Goal: Information Seeking & Learning: Learn about a topic

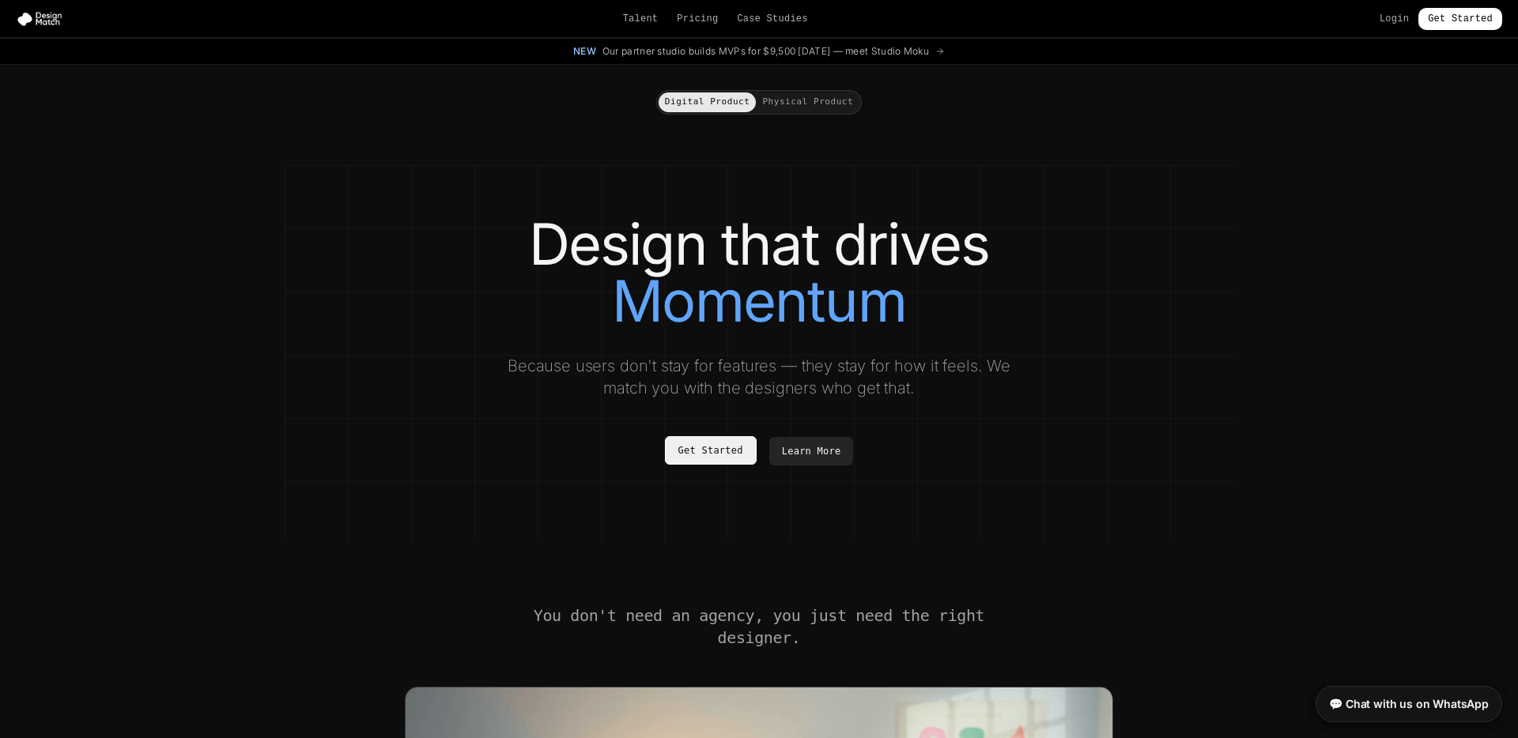
click at [693, 450] on link "Get Started" at bounding box center [711, 450] width 92 height 28
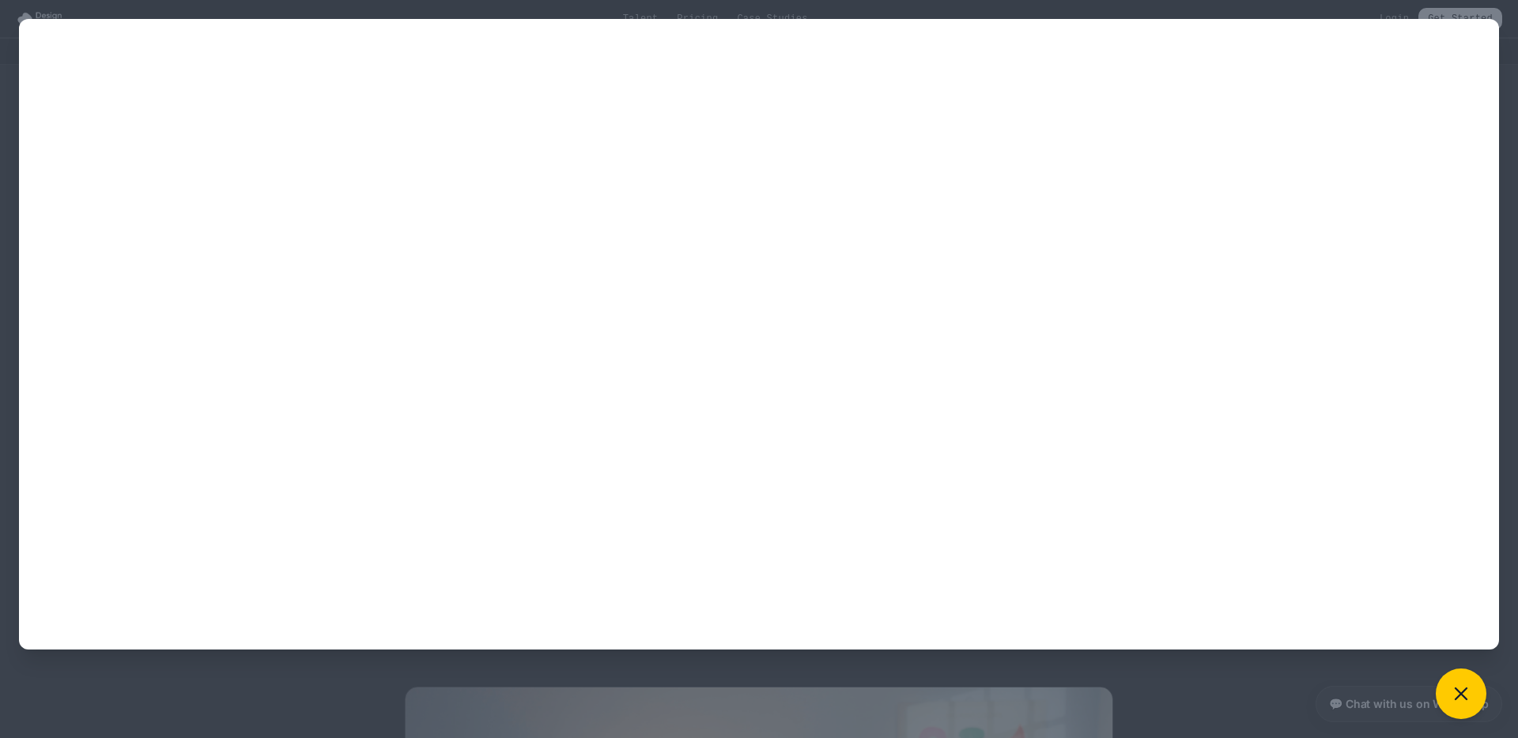
click at [1228, 723] on div at bounding box center [759, 369] width 1518 height 738
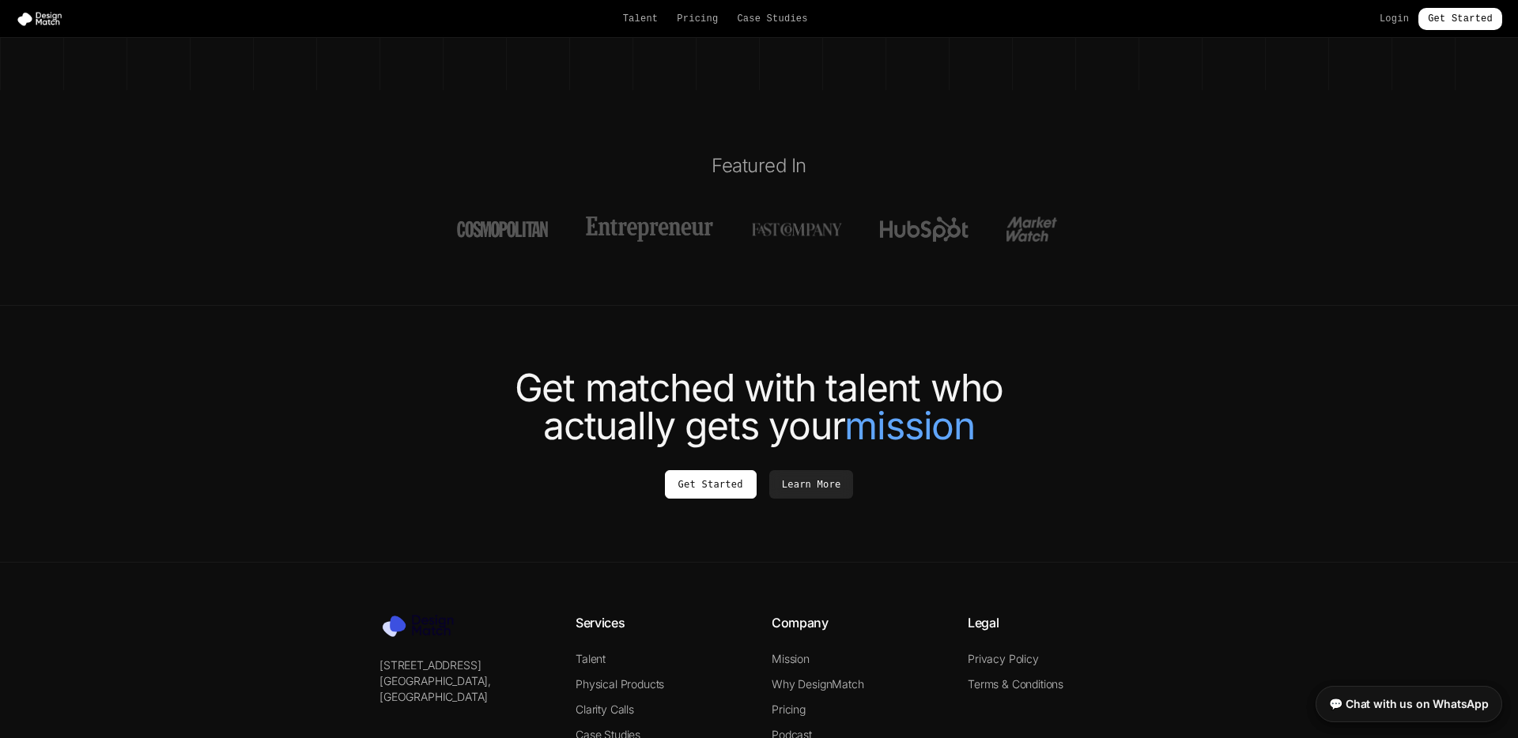
scroll to position [5766, 0]
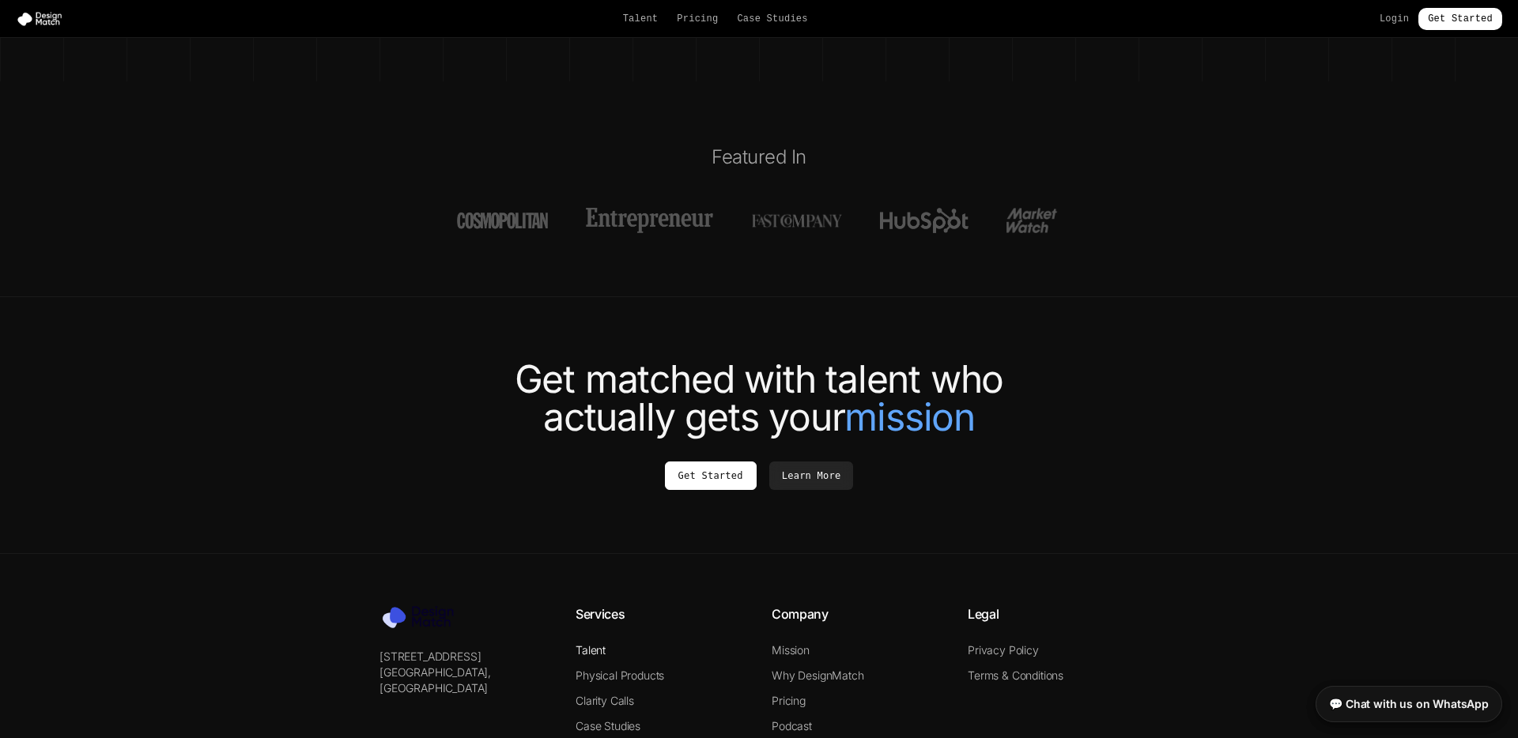
click at [595, 644] on link "Talent" at bounding box center [591, 650] width 30 height 13
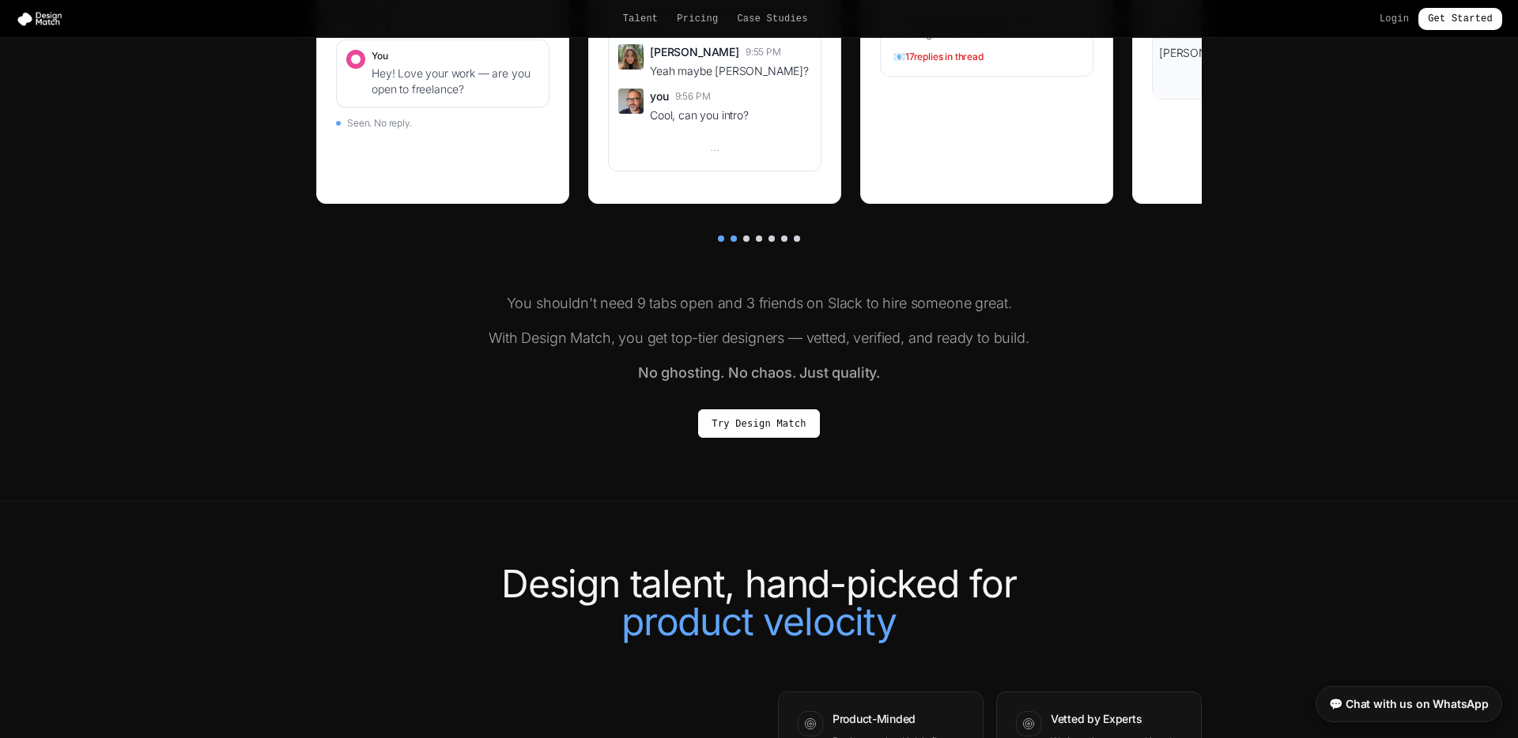
scroll to position [897, 0]
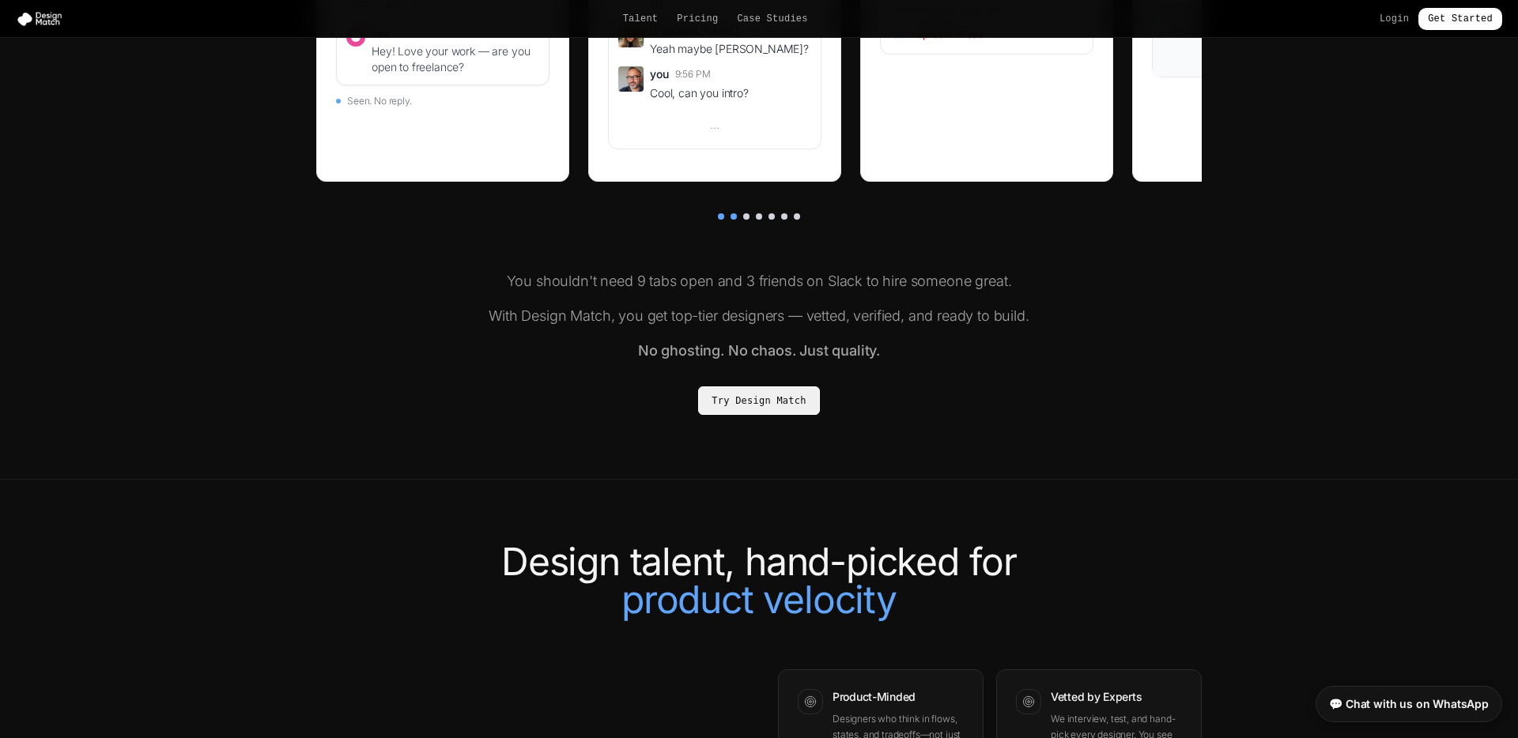
click at [759, 408] on link "Try Design Match" at bounding box center [758, 401] width 121 height 28
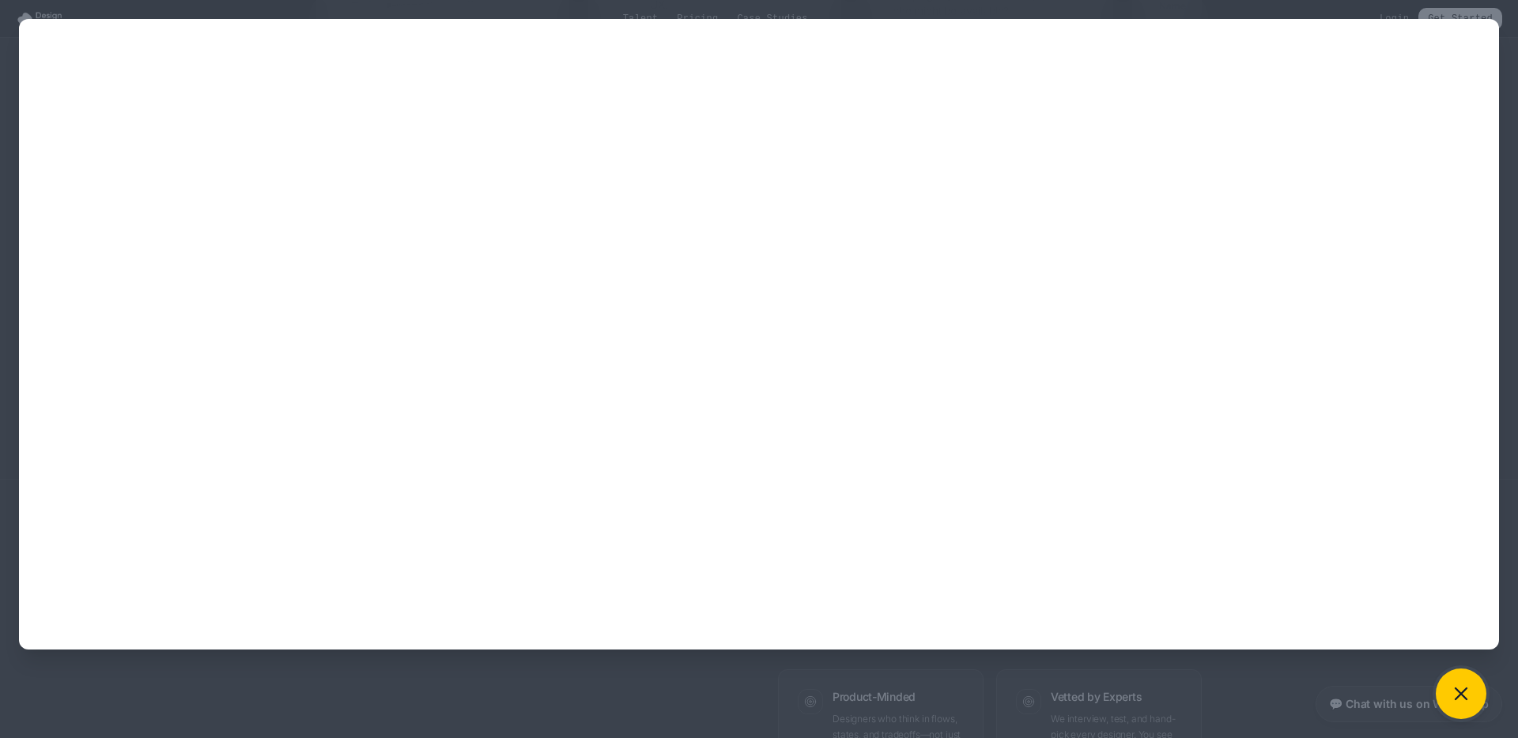
click at [1450, 687] on icon at bounding box center [1461, 694] width 22 height 22
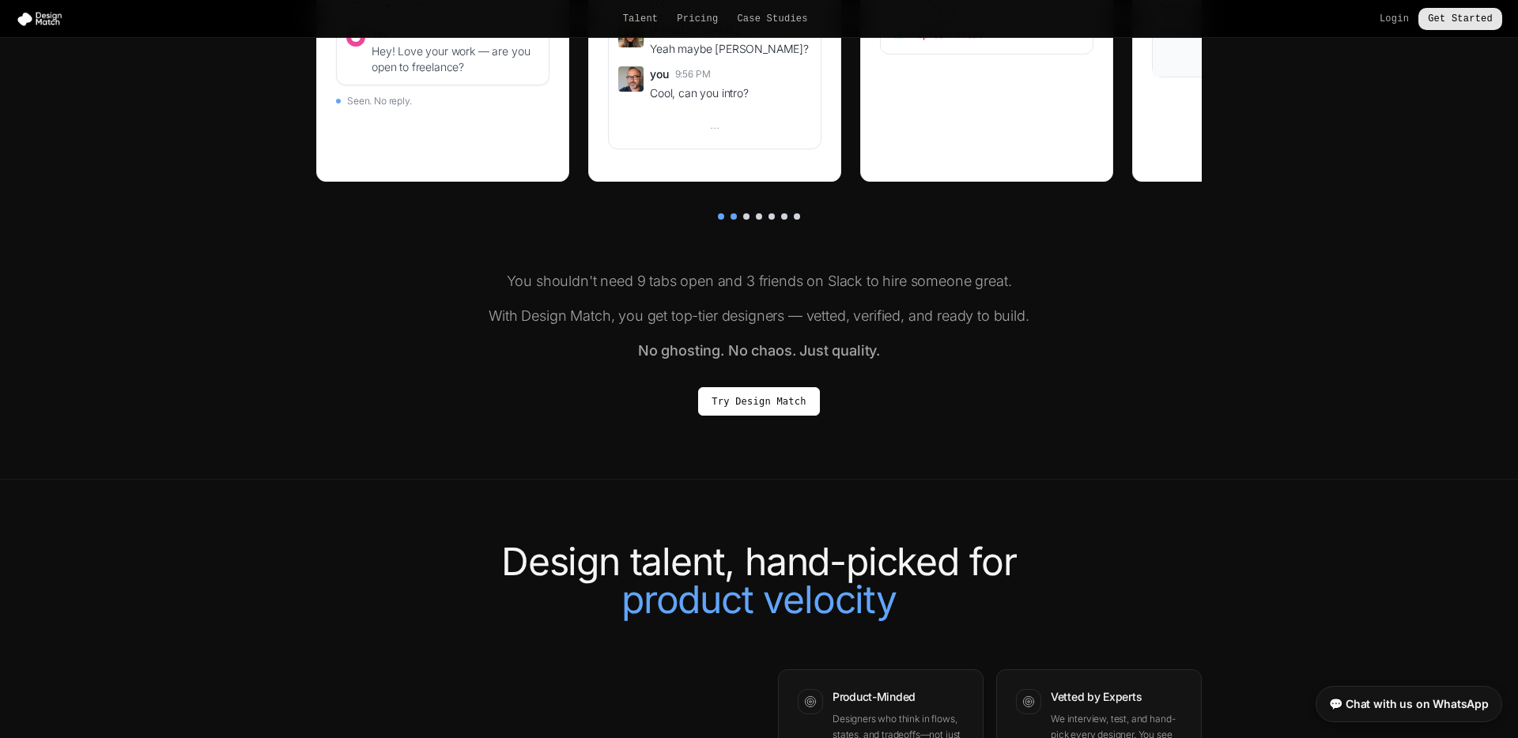
click at [1457, 22] on link "Get Started" at bounding box center [1460, 19] width 84 height 22
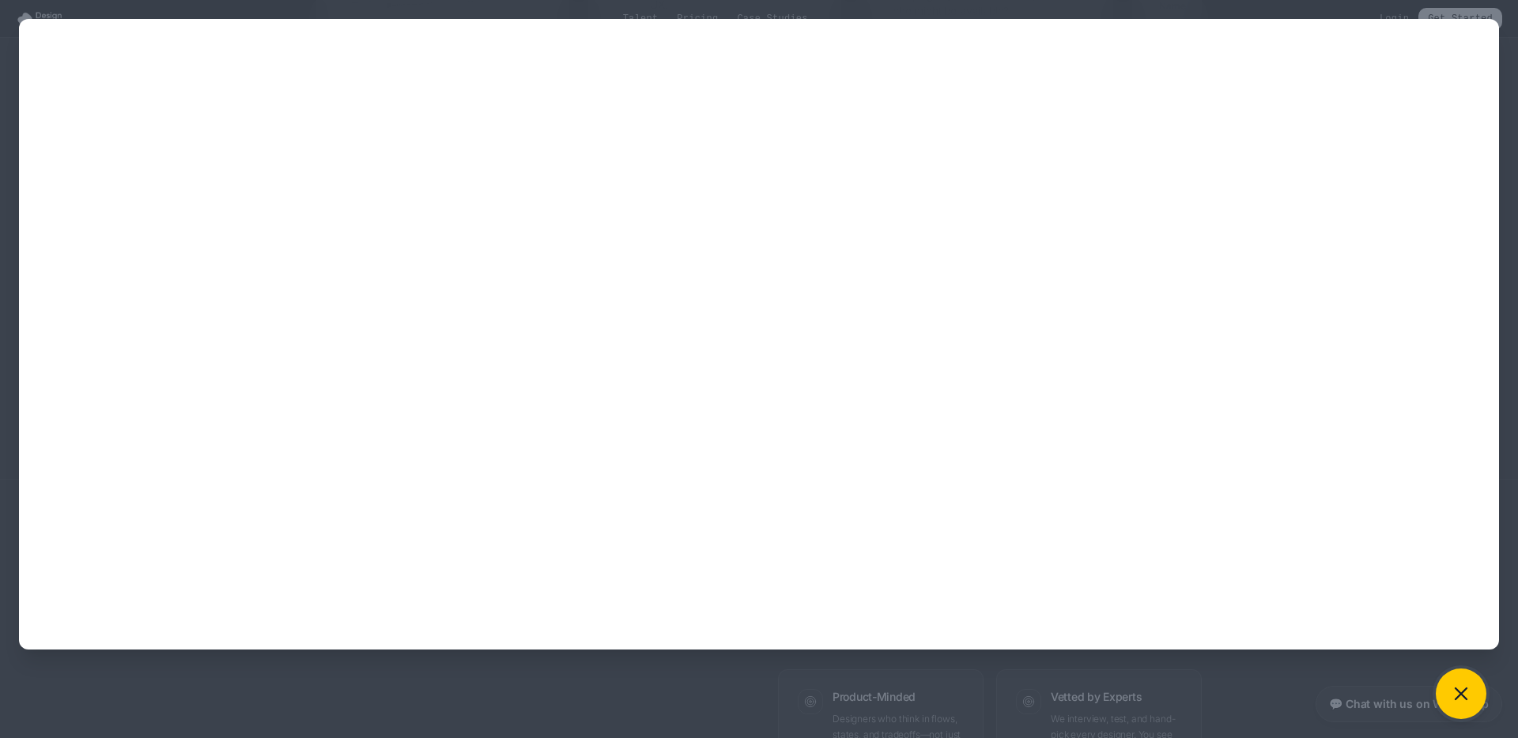
click at [1449, 681] on button at bounding box center [1461, 694] width 51 height 51
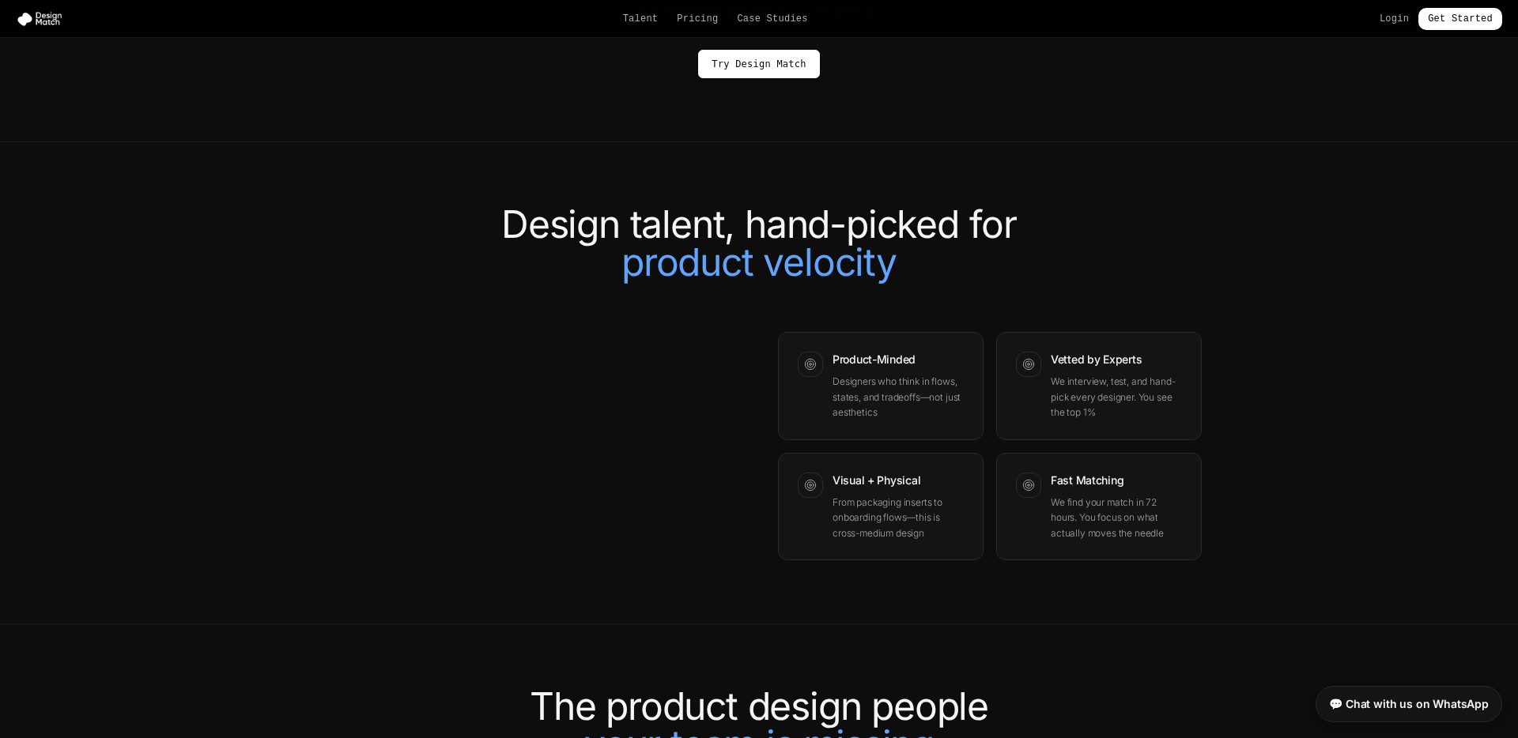
scroll to position [1244, 0]
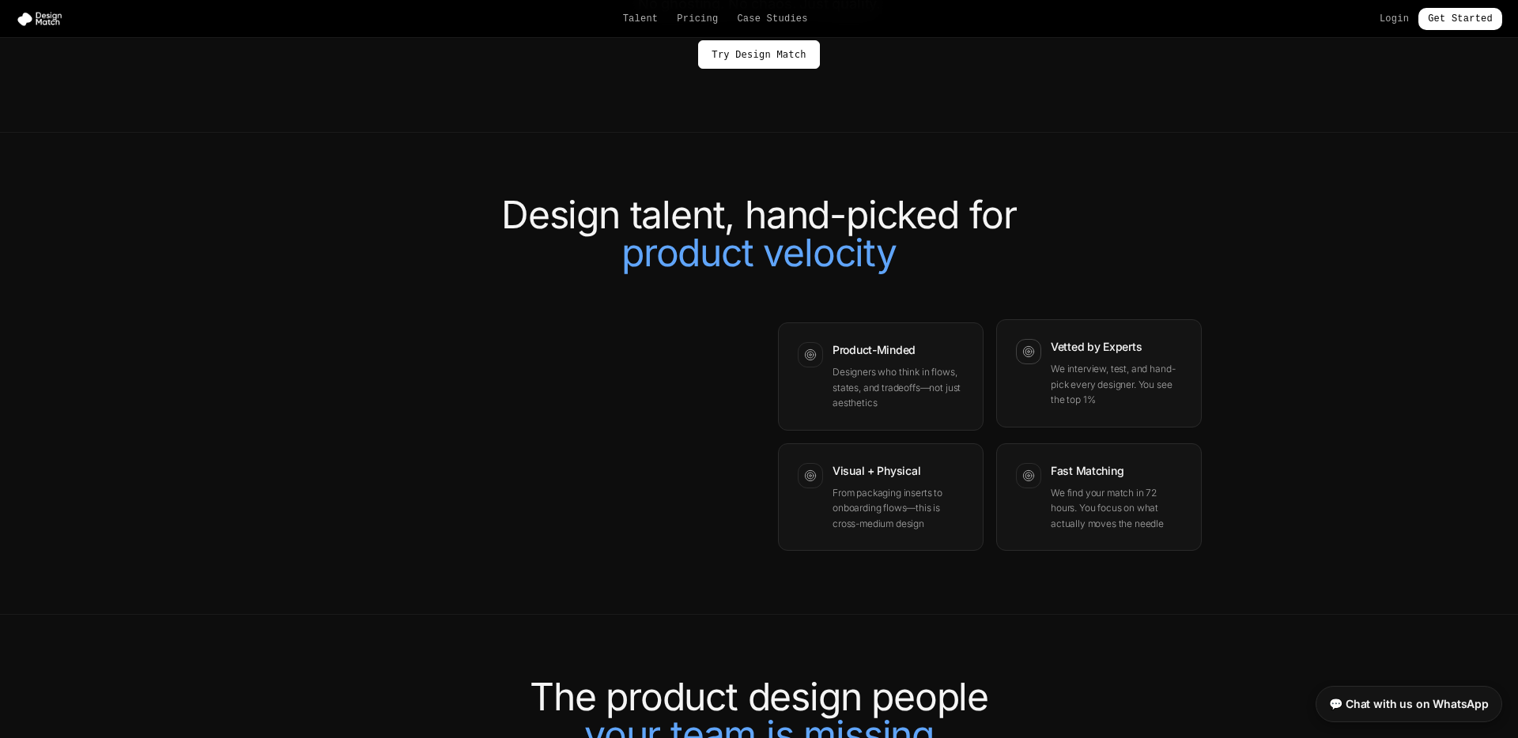
click at [1085, 342] on h3 "Vetted by Experts" at bounding box center [1116, 347] width 131 height 16
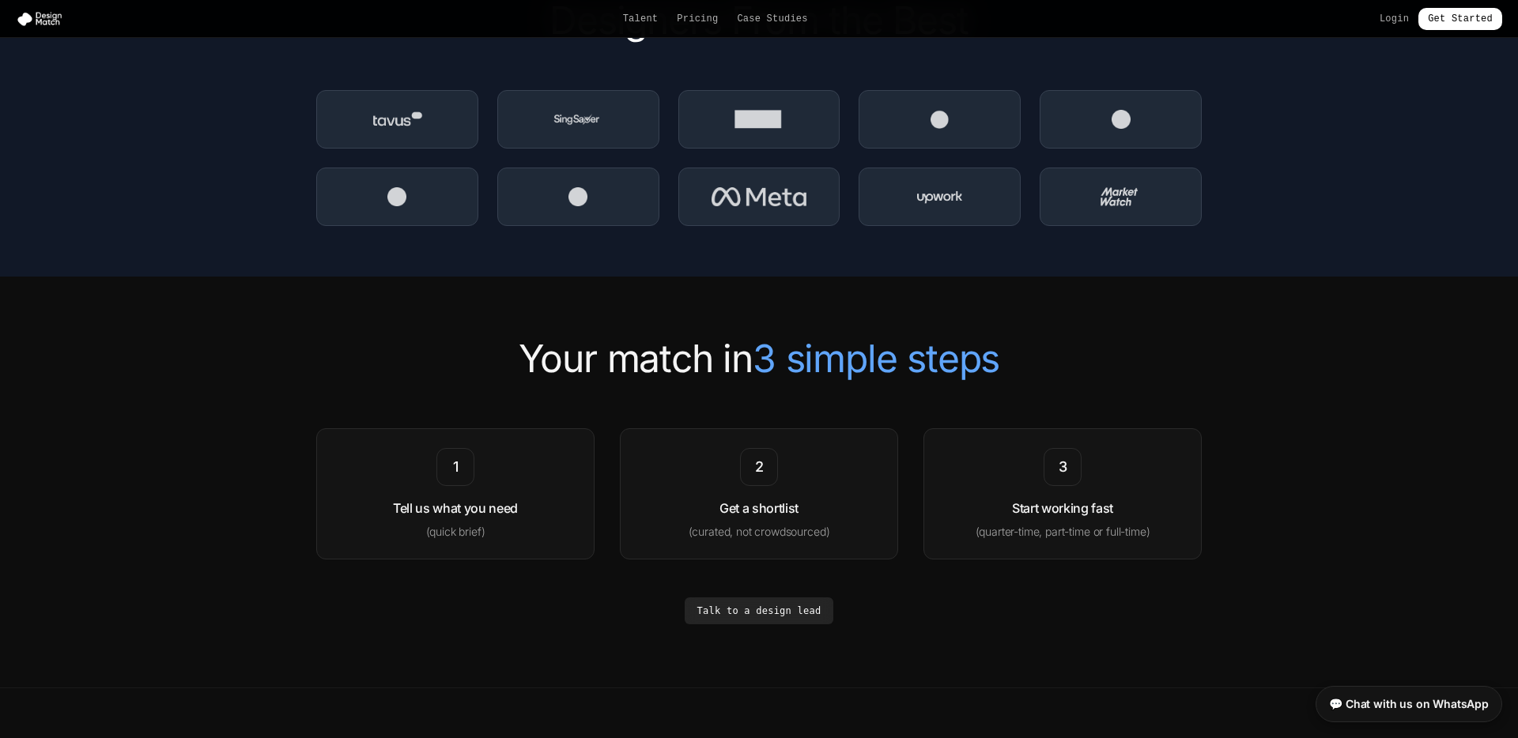
scroll to position [2327, 0]
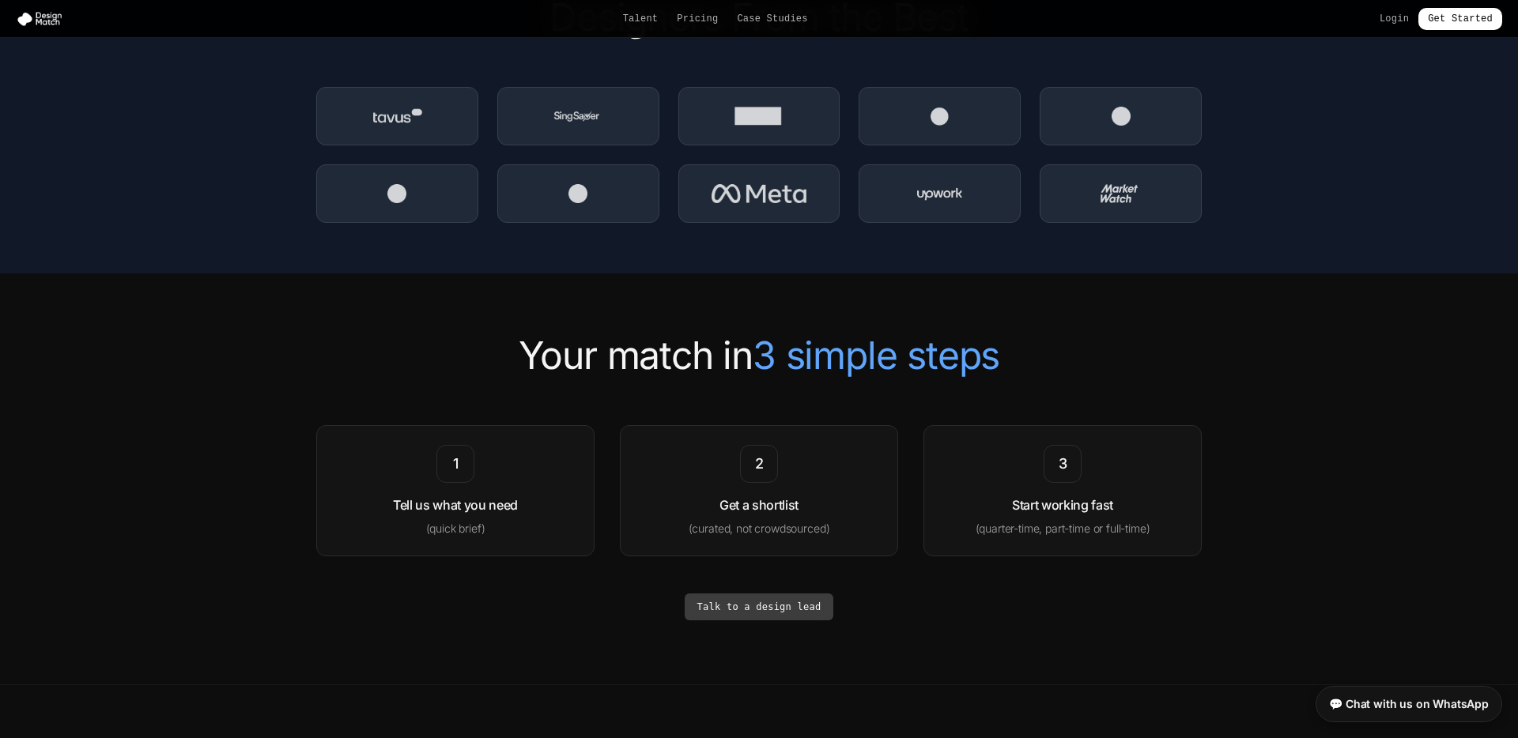
click at [811, 610] on link "Talk to a design lead" at bounding box center [759, 607] width 149 height 27
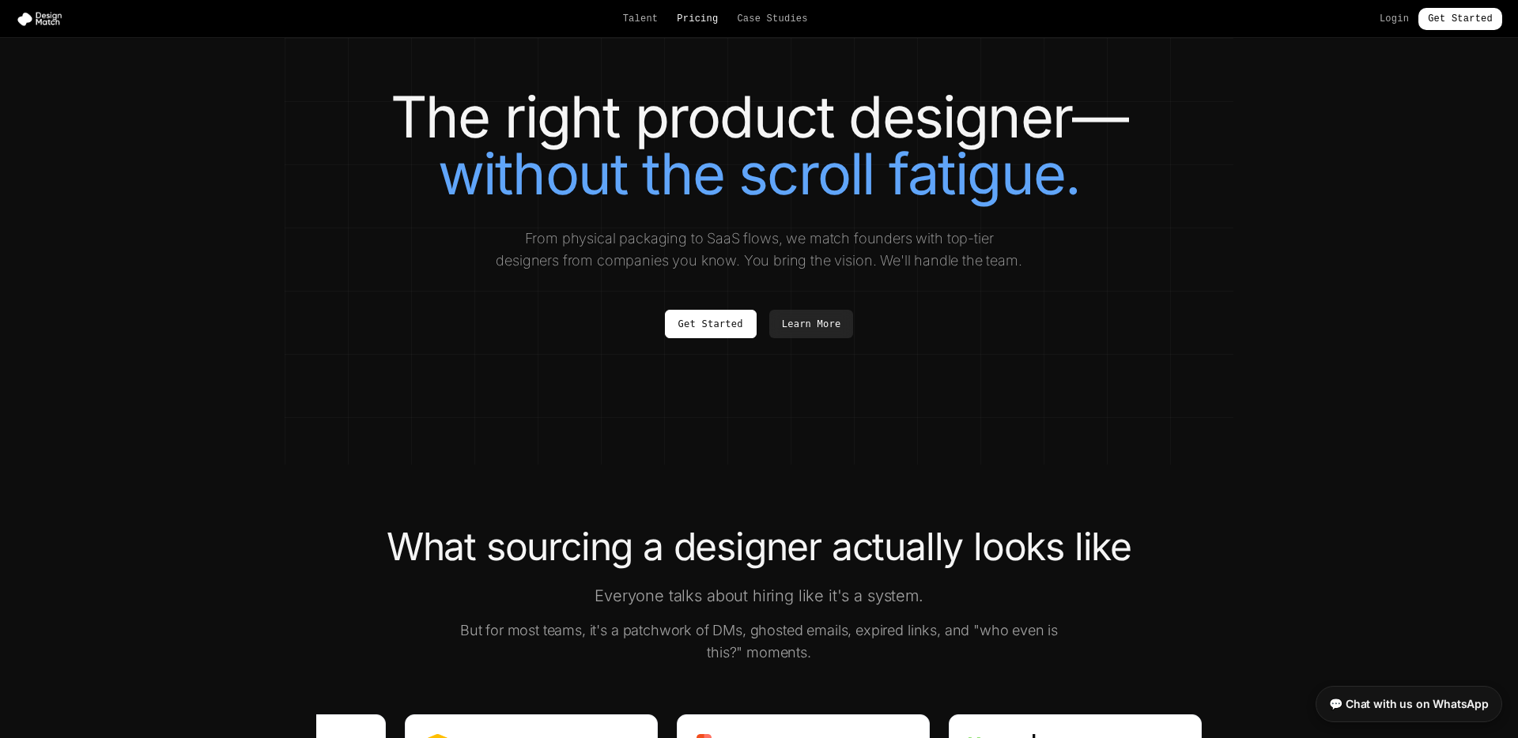
click at [704, 20] on link "Pricing" at bounding box center [697, 19] width 41 height 13
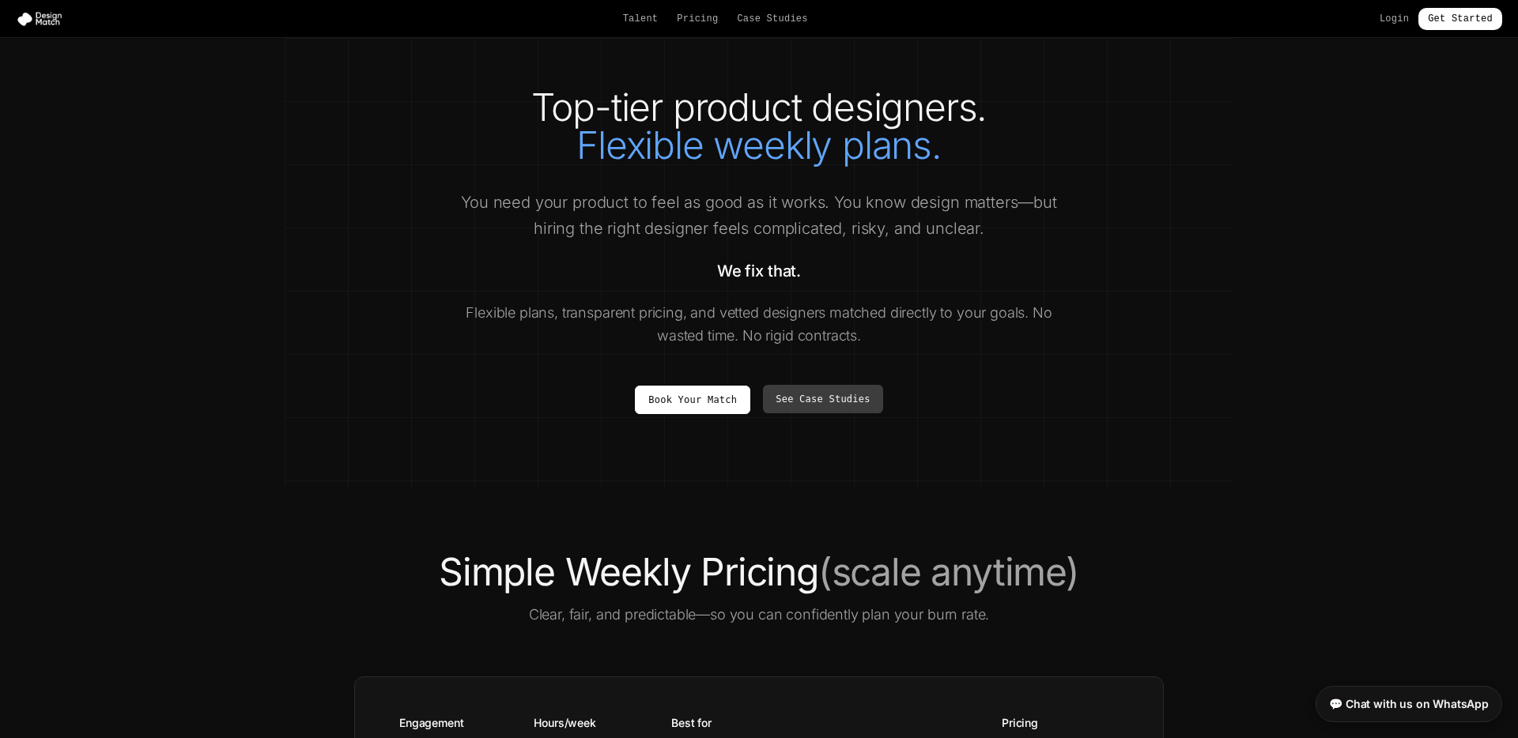
click at [782, 406] on link "See Case Studies" at bounding box center [822, 399] width 119 height 28
click at [802, 398] on link "See Case Studies" at bounding box center [822, 399] width 119 height 28
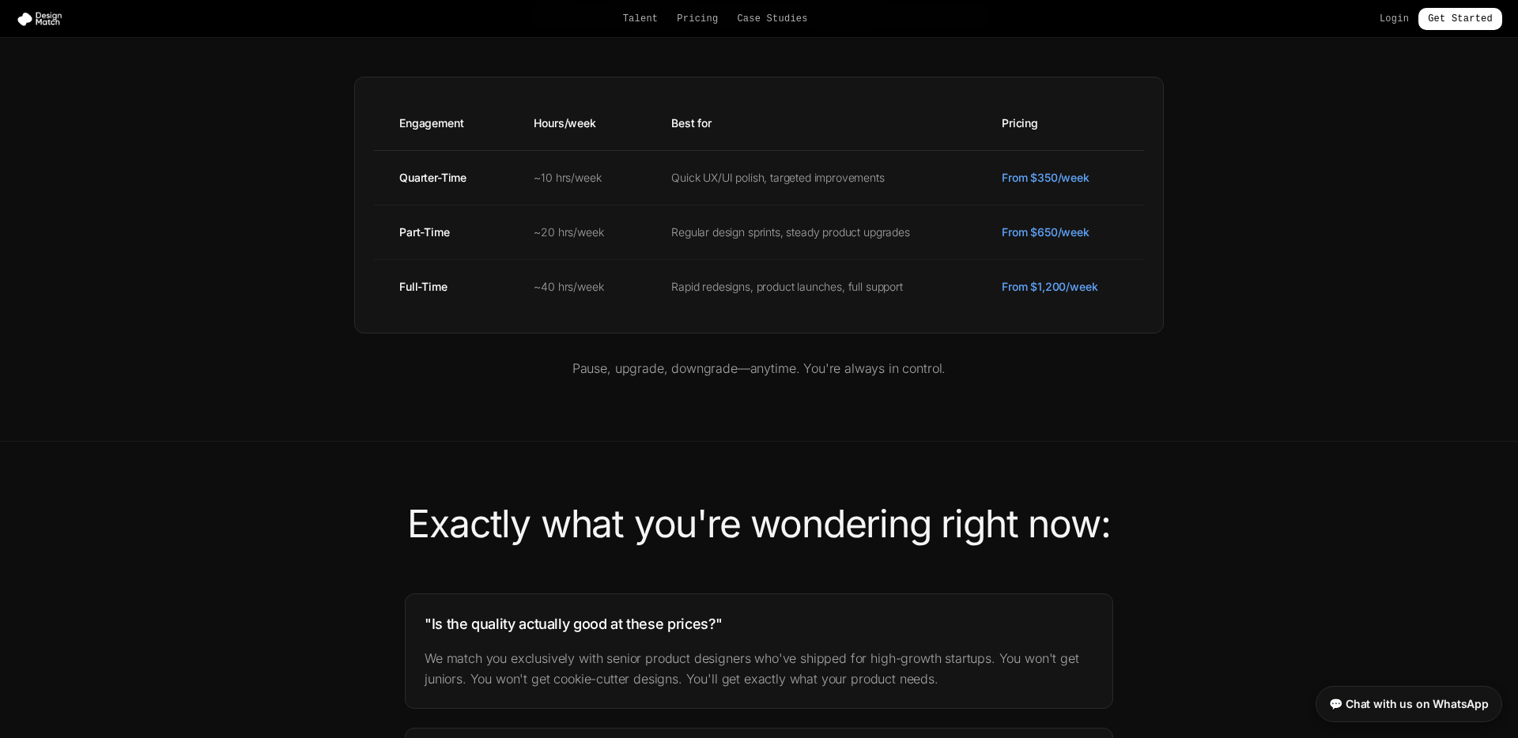
scroll to position [587, 0]
